Goal: Transaction & Acquisition: Purchase product/service

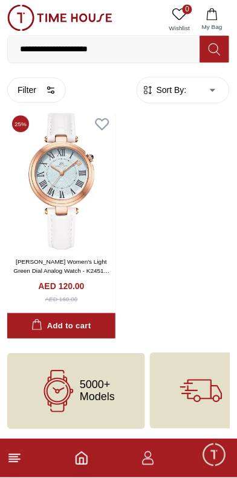
scroll to position [21191, 0]
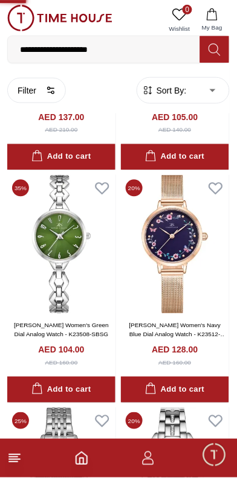
scroll to position [20265, 0]
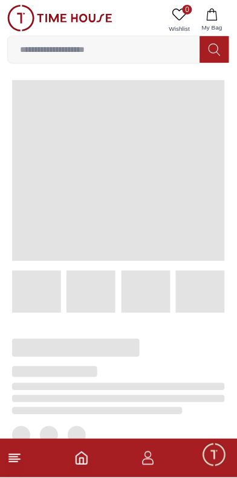
click at [213, 51] on icon at bounding box center [214, 50] width 12 height 14
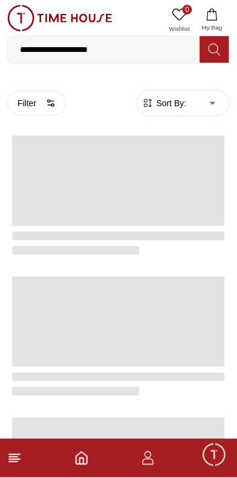
click at [134, 56] on input "**********" at bounding box center [104, 49] width 192 height 24
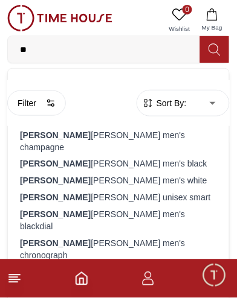
type input "*"
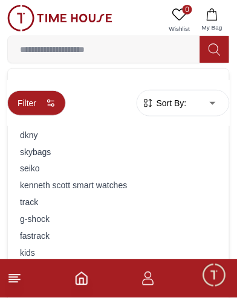
click at [57, 110] on button "Filter" at bounding box center [36, 103] width 59 height 25
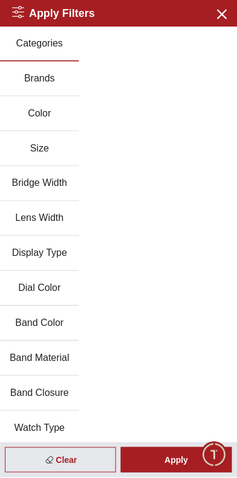
click at [79, 83] on button "Brands" at bounding box center [39, 79] width 79 height 35
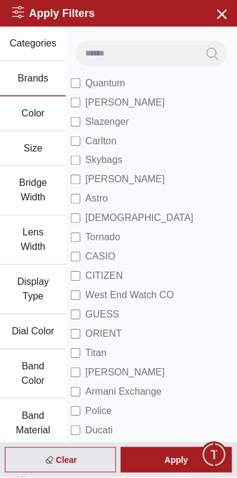
scroll to position [74, 0]
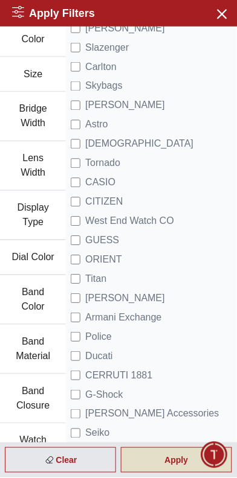
click at [188, 464] on div "Apply" at bounding box center [176, 460] width 111 height 25
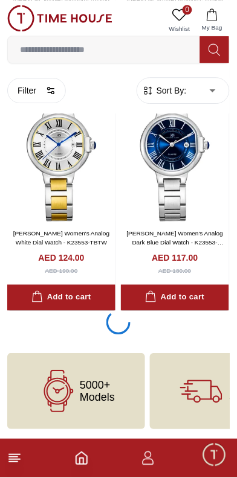
scroll to position [2163, 0]
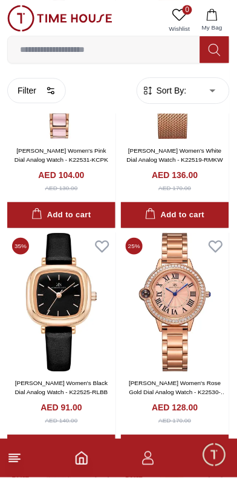
scroll to position [5740, 0]
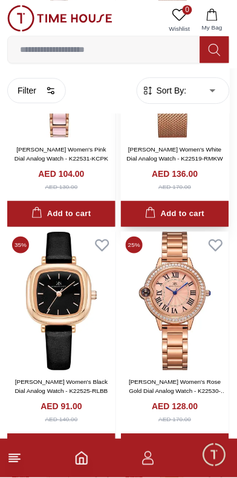
click at [175, 138] on img at bounding box center [175, 68] width 108 height 139
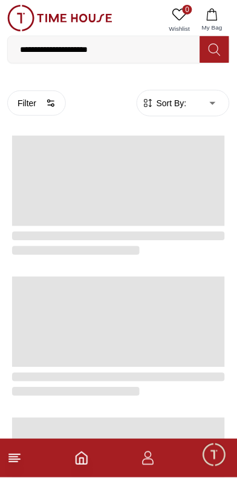
scroll to position [2118, 0]
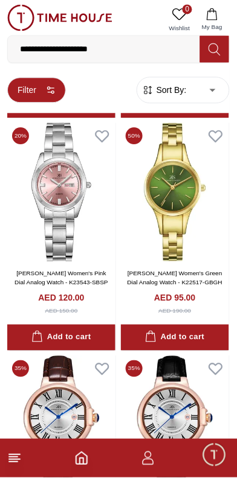
click at [54, 86] on icon "button" at bounding box center [51, 91] width 10 height 10
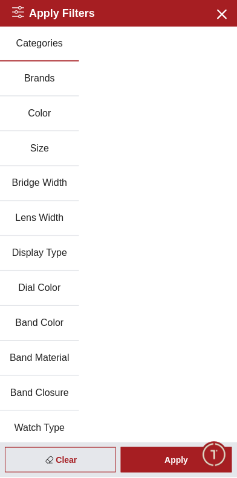
click at [59, 83] on button "Brands" at bounding box center [39, 79] width 79 height 35
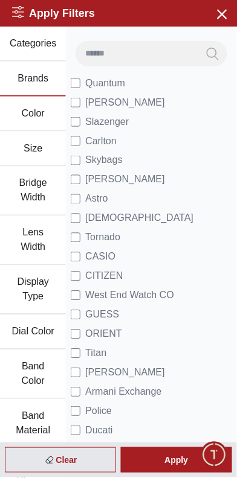
click at [205, 459] on span "Minimize live chat window" at bounding box center [213, 455] width 35 height 35
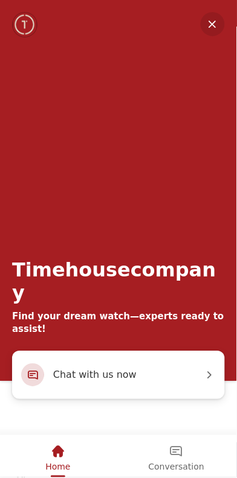
scroll to position [250, 0]
click at [219, 26] on em "Minimize" at bounding box center [212, 24] width 24 height 24
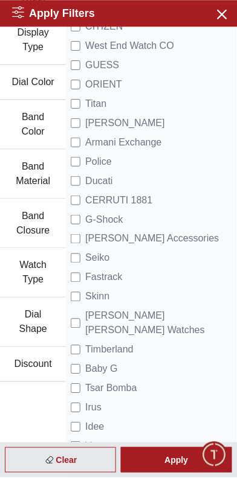
scroll to position [0, 0]
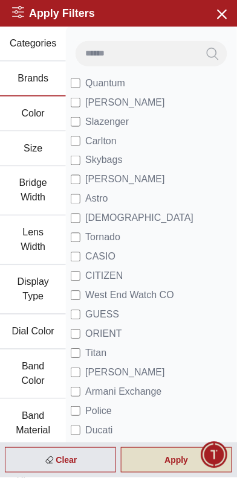
click at [162, 464] on div "Apply" at bounding box center [176, 460] width 111 height 25
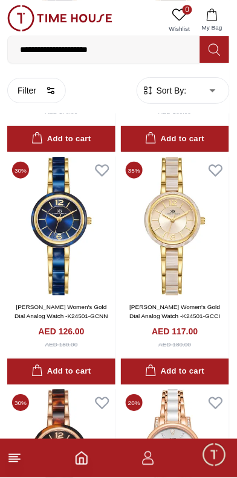
scroll to position [4441, 0]
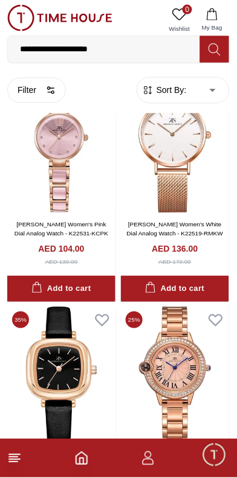
scroll to position [5664, 0]
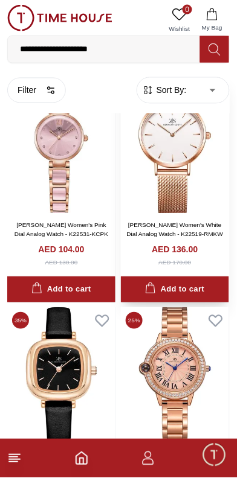
click at [178, 214] on img at bounding box center [175, 144] width 108 height 139
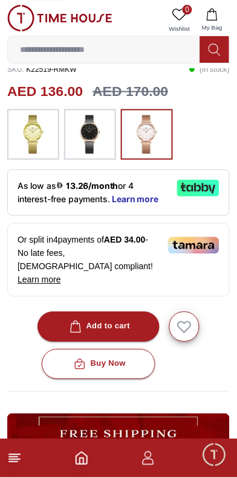
scroll to position [304, 0]
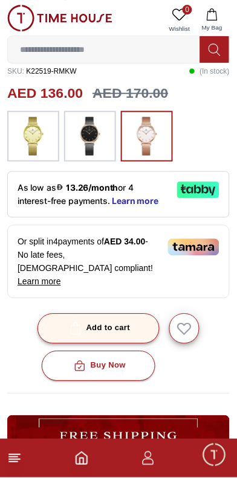
click at [136, 344] on button "Add to cart" at bounding box center [98, 329] width 123 height 30
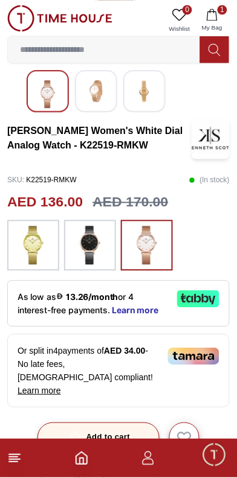
scroll to position [0, 0]
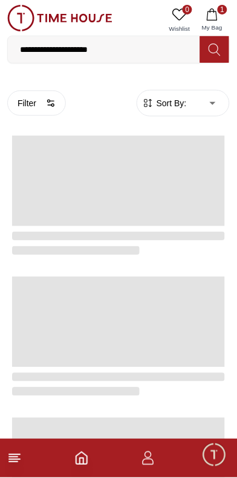
scroll to position [2118, 0]
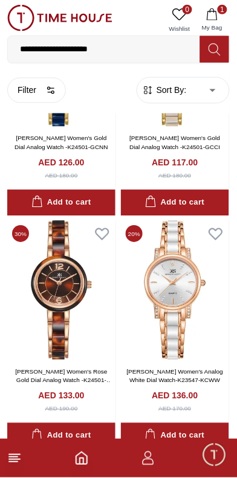
scroll to position [4649, 0]
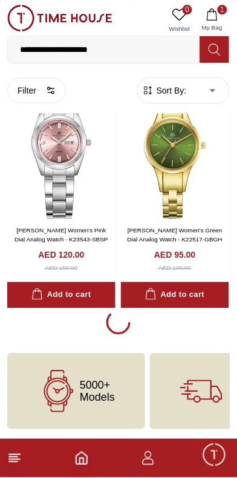
scroll to position [6861, 0]
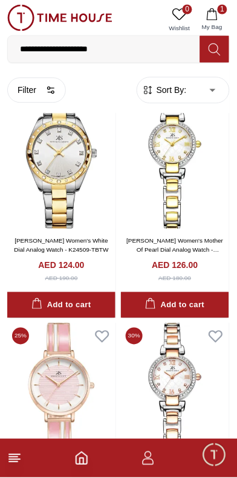
scroll to position [7974, 0]
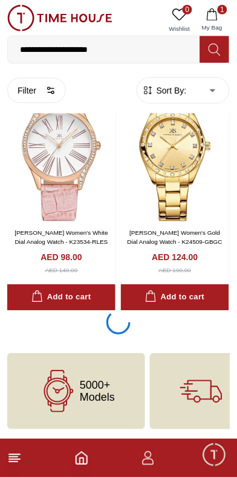
scroll to position [9475, 0]
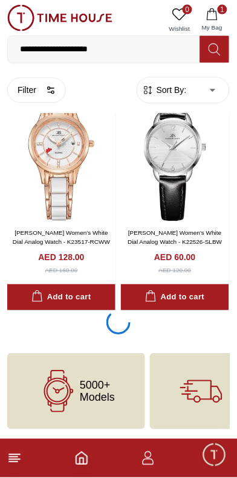
scroll to position [14296, 0]
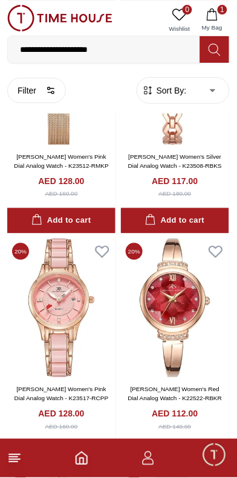
scroll to position [16924, 0]
